Goal: Task Accomplishment & Management: Manage account settings

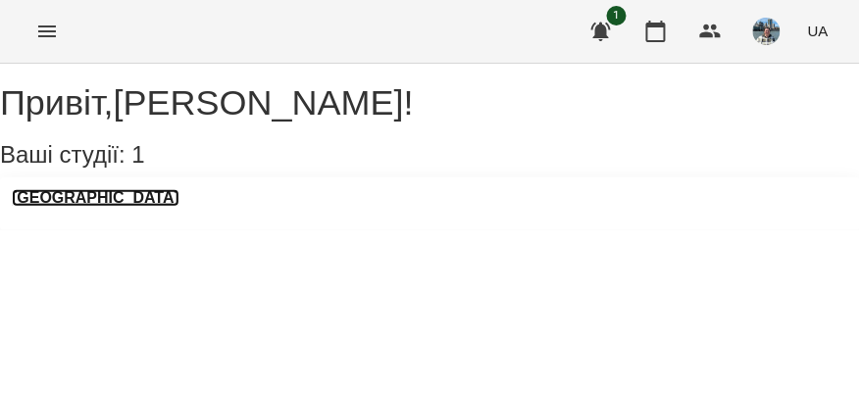
click at [105, 207] on h3 "[GEOGRAPHIC_DATA]" at bounding box center [96, 198] width 168 height 18
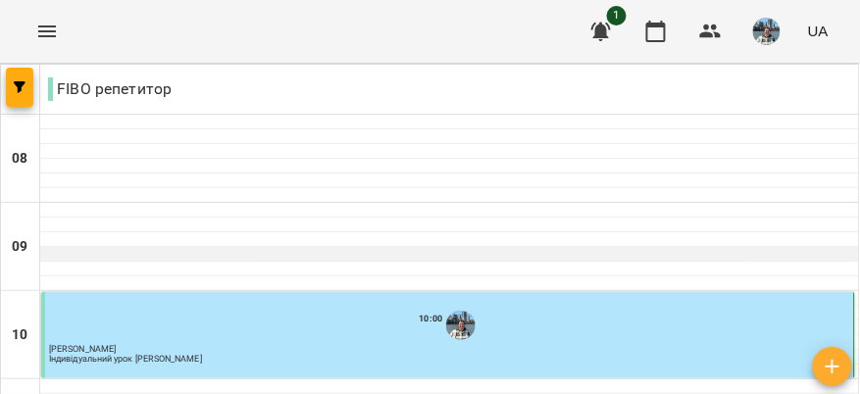
scroll to position [1153, 0]
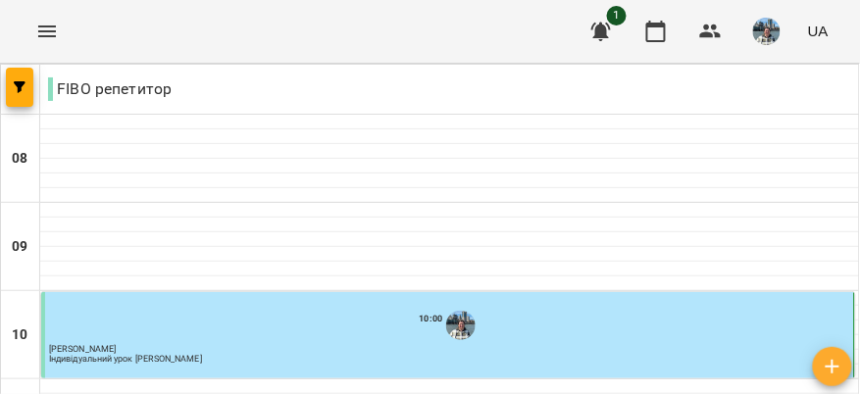
type input "**********"
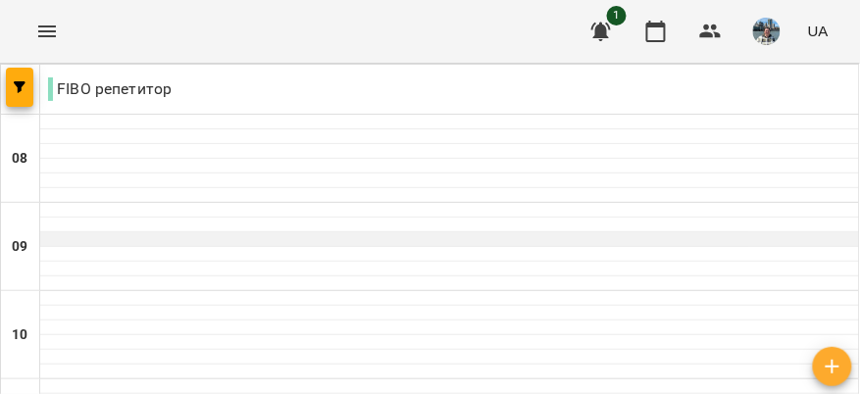
scroll to position [766, 0]
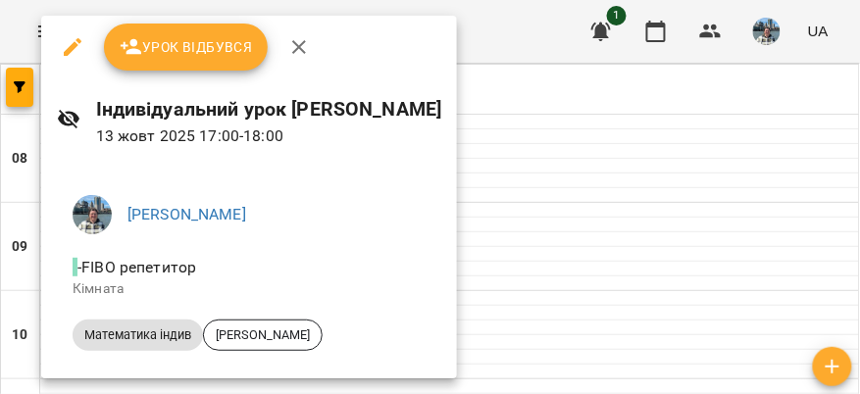
click at [227, 49] on span "Урок відбувся" at bounding box center [186, 47] width 133 height 24
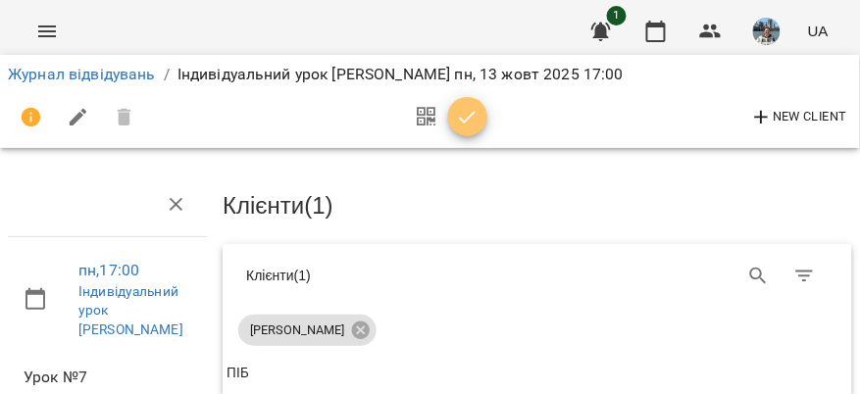
click at [465, 108] on icon "button" at bounding box center [468, 118] width 24 height 24
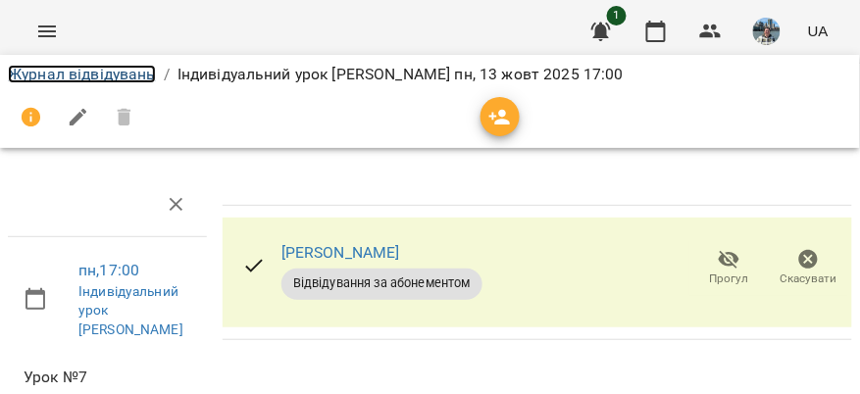
click at [120, 77] on link "Журнал відвідувань" at bounding box center [82, 74] width 148 height 19
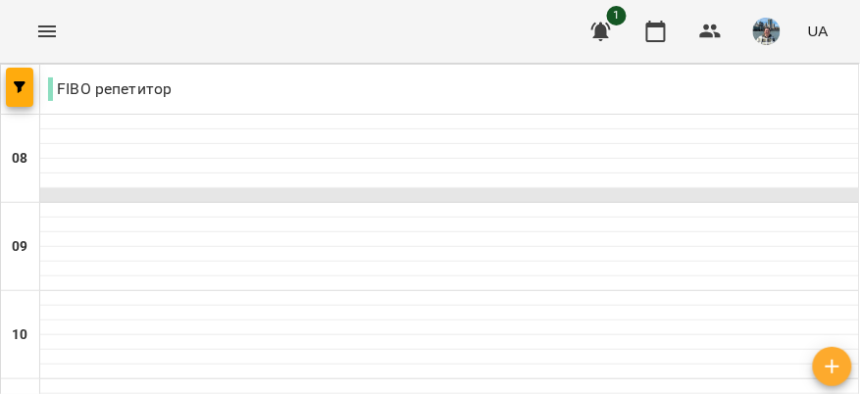
scroll to position [830, 0]
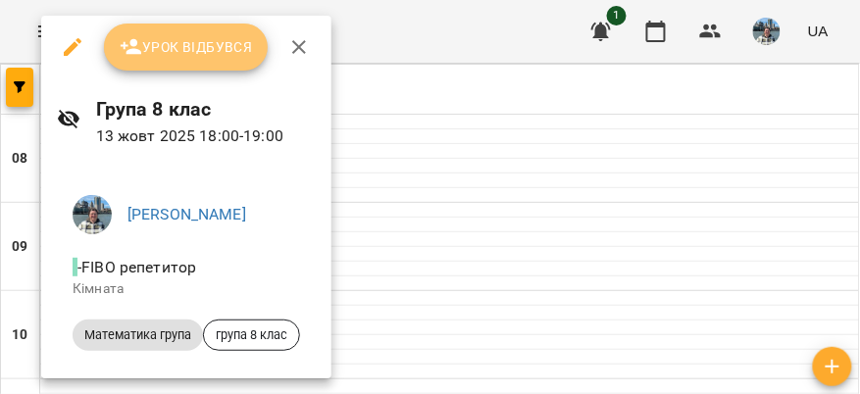
click at [171, 39] on span "Урок відбувся" at bounding box center [186, 47] width 133 height 24
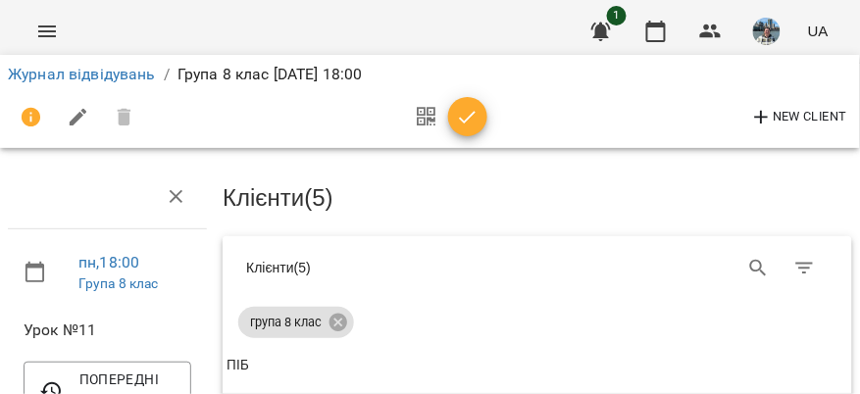
scroll to position [17, 0]
click at [464, 115] on icon "button" at bounding box center [468, 118] width 24 height 24
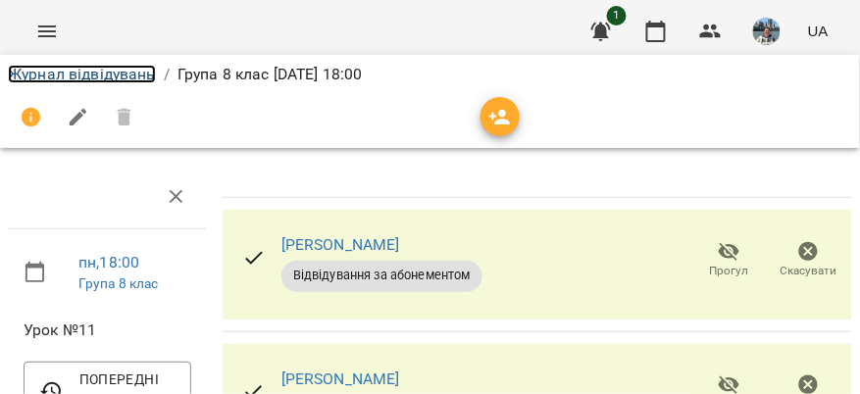
click at [83, 76] on link "Журнал відвідувань" at bounding box center [82, 74] width 148 height 19
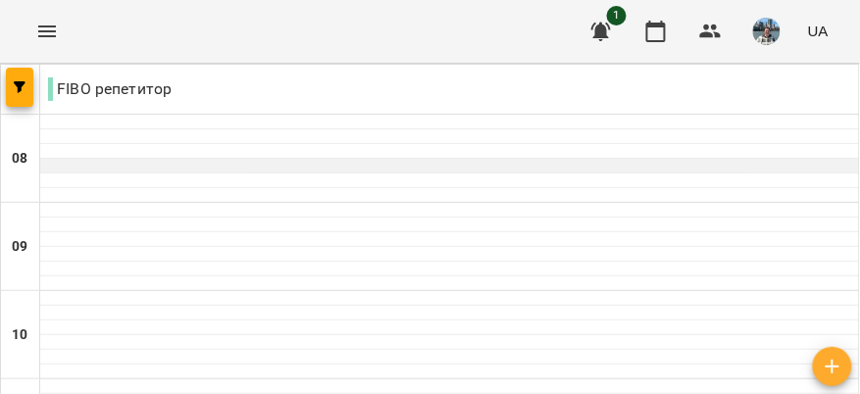
scroll to position [1040, 0]
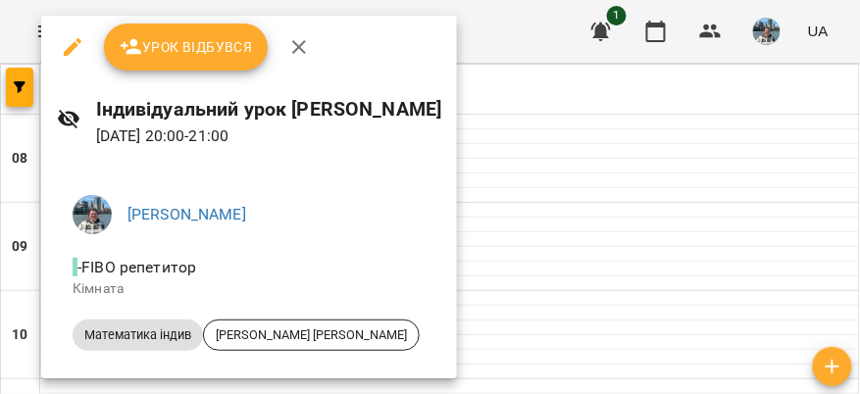
click at [238, 42] on span "Урок відбувся" at bounding box center [186, 47] width 133 height 24
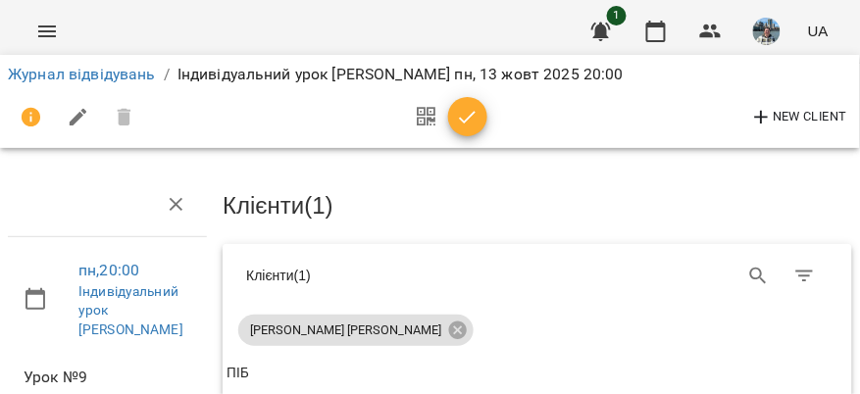
click at [473, 114] on icon "button" at bounding box center [467, 117] width 17 height 13
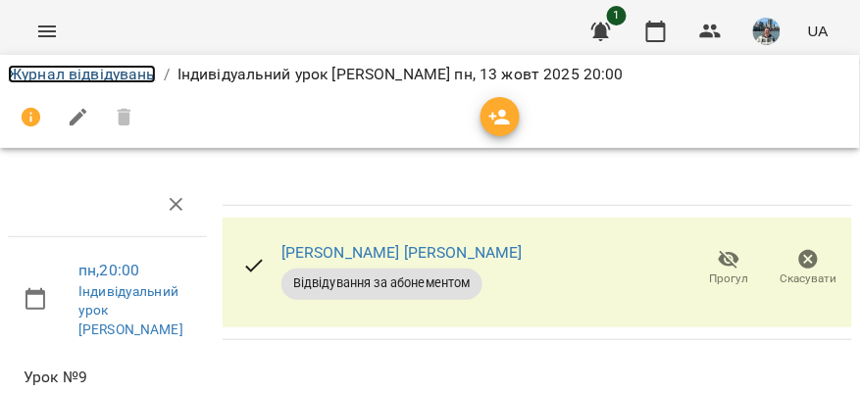
click at [137, 75] on link "Журнал відвідувань" at bounding box center [82, 74] width 148 height 19
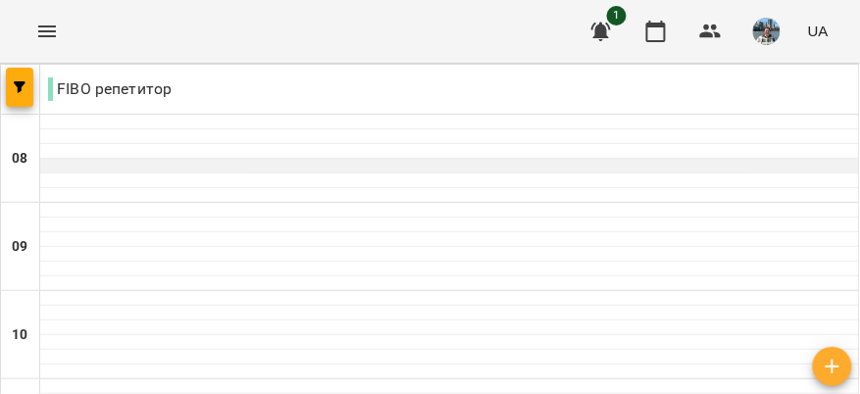
scroll to position [741, 0]
